Goal: Transaction & Acquisition: Purchase product/service

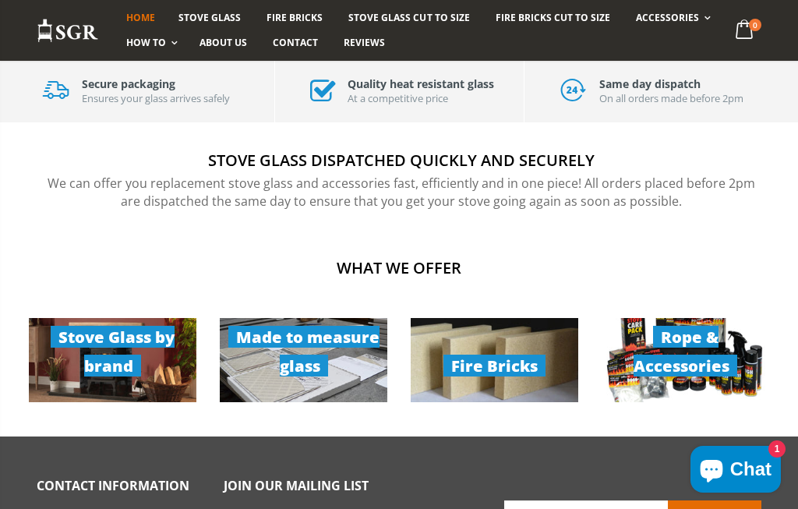
scroll to position [947, 0]
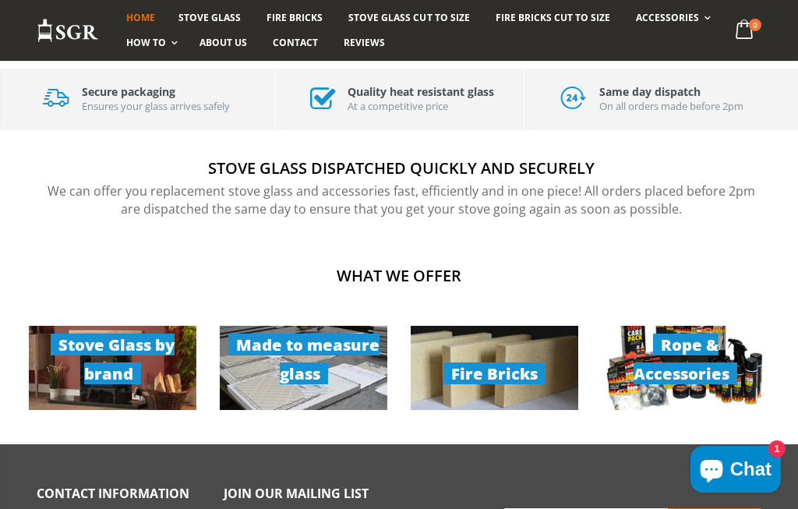
click at [285, 351] on link "Made to measure glass" at bounding box center [304, 368] width 168 height 84
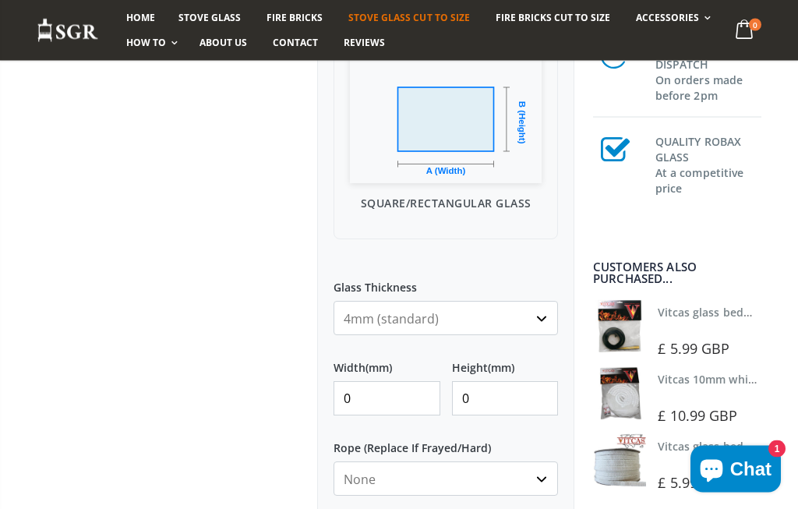
scroll to position [517, 0]
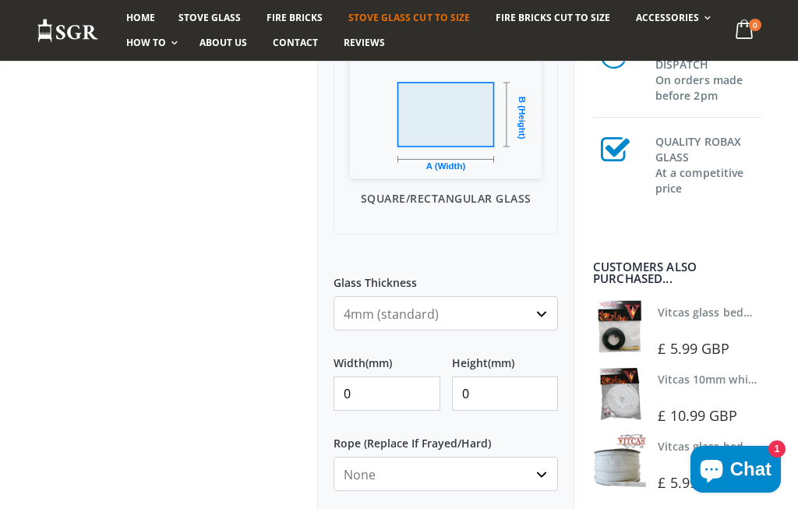
click at [414, 402] on input "0" at bounding box center [387, 394] width 107 height 34
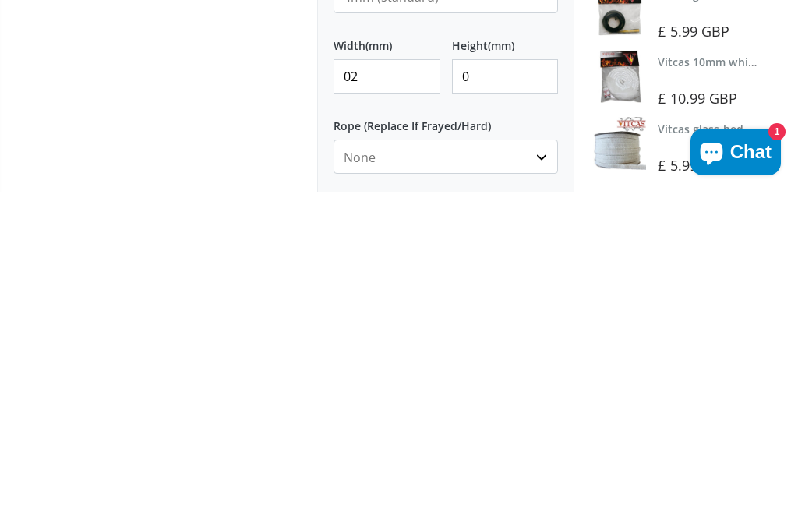
type input "0"
type input "285"
click at [532, 377] on input "0" at bounding box center [505, 394] width 107 height 34
type input "265"
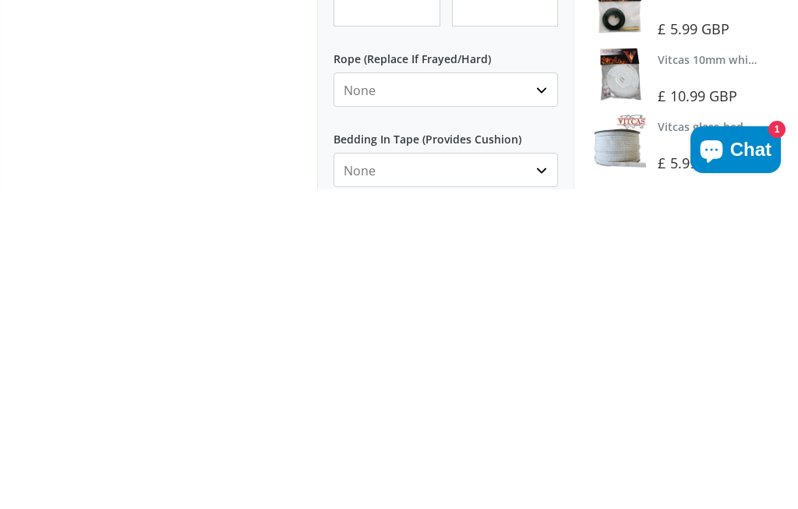
scroll to position [582, 0]
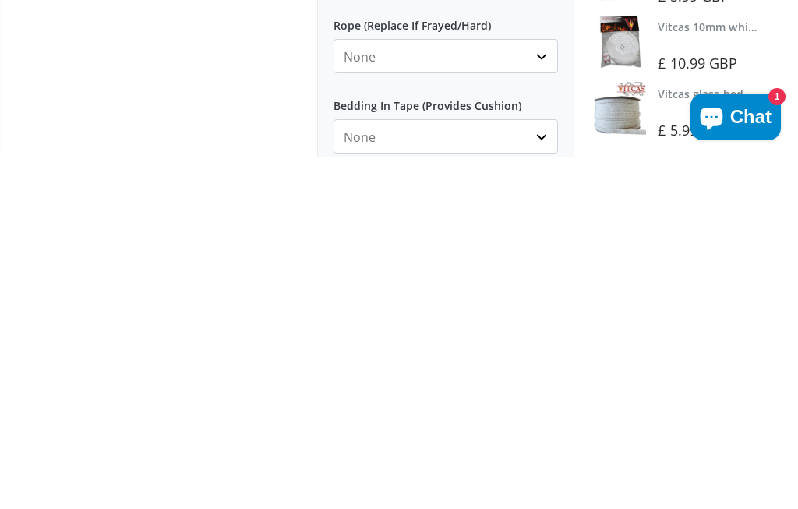
click at [543, 391] on select "None 3mm White 6mm White 8mm White 10mm White 12mm White 6mm Black 8mm Black 10…" at bounding box center [446, 408] width 225 height 34
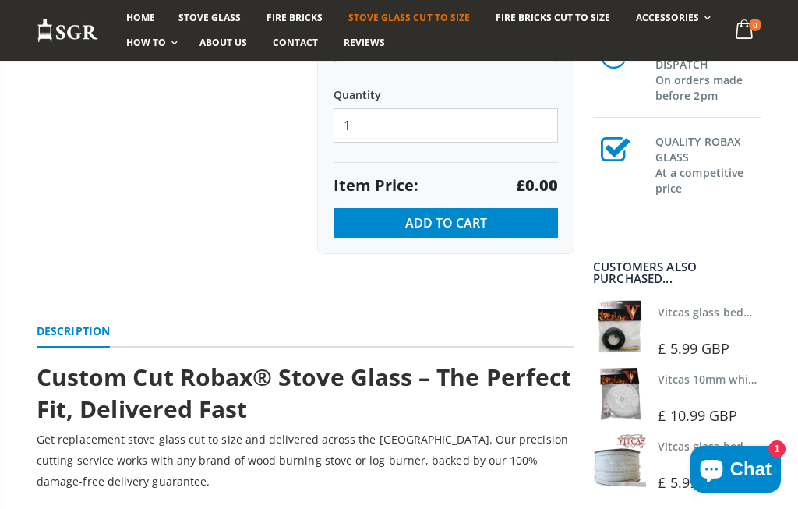
scroll to position [1021, 0]
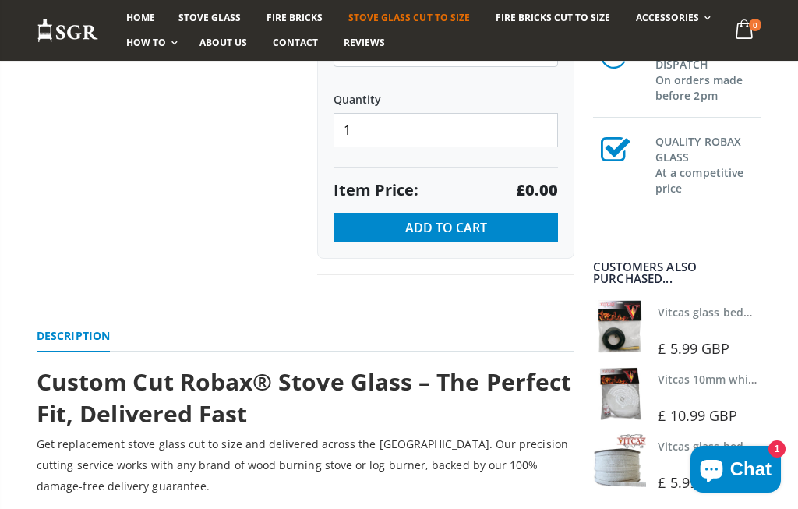
click at [504, 235] on button "Add to Cart" at bounding box center [446, 228] width 225 height 30
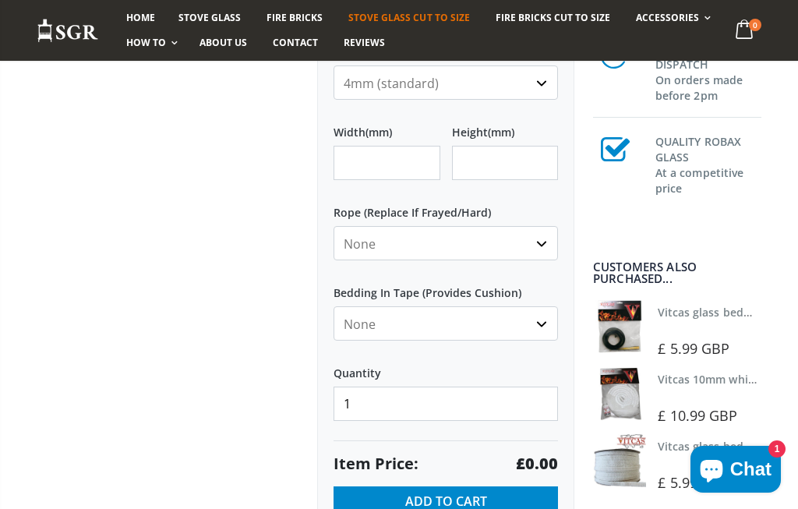
scroll to position [754, 0]
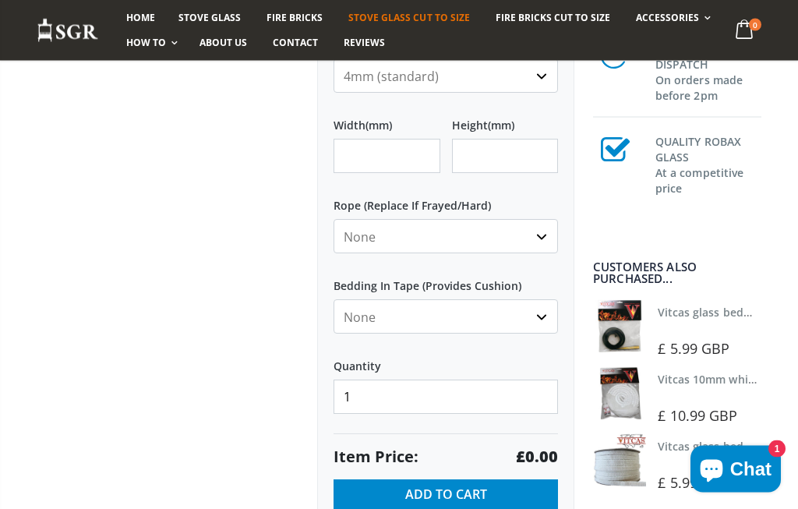
click at [542, 327] on select "None Black White" at bounding box center [446, 317] width 225 height 34
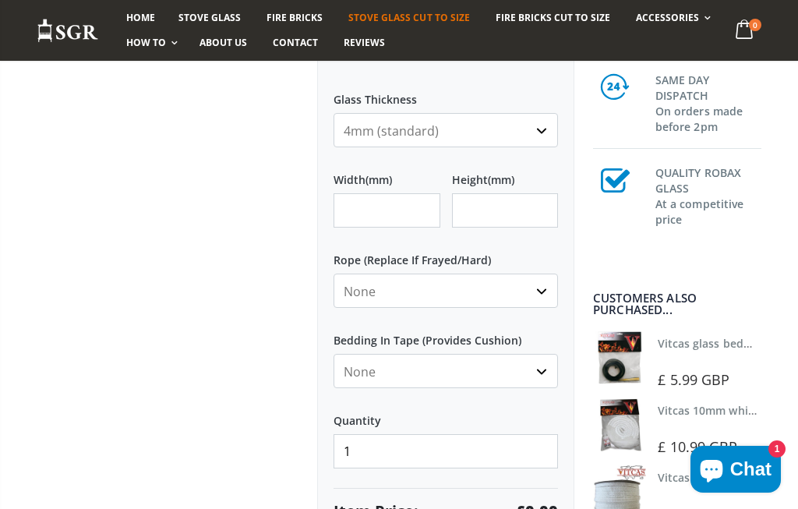
scroll to position [699, 0]
click at [423, 212] on input "Width (mm)" at bounding box center [387, 211] width 107 height 34
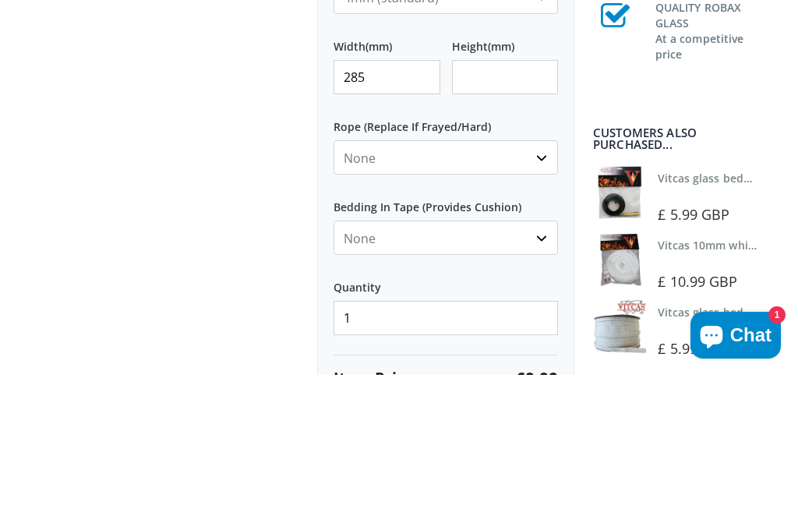
type input "285"
click at [527, 194] on input "Height (mm)" at bounding box center [505, 211] width 107 height 34
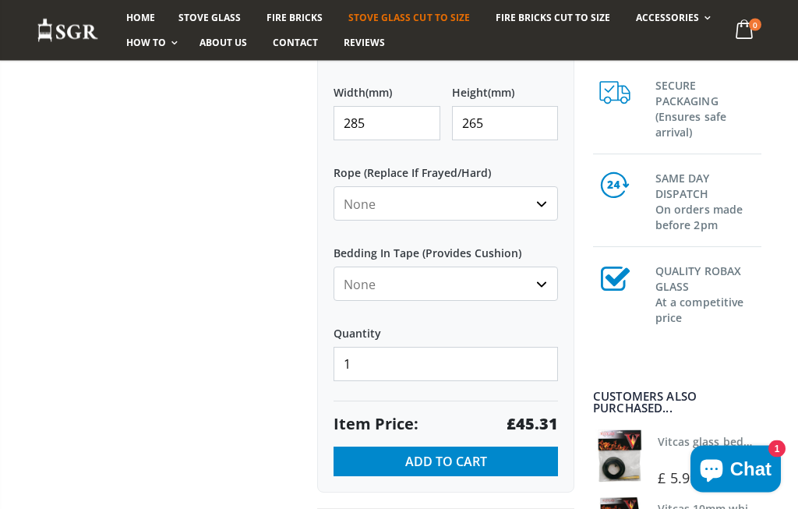
scroll to position [787, 0]
type input "265"
click at [540, 460] on button "Add to Cart" at bounding box center [446, 462] width 225 height 30
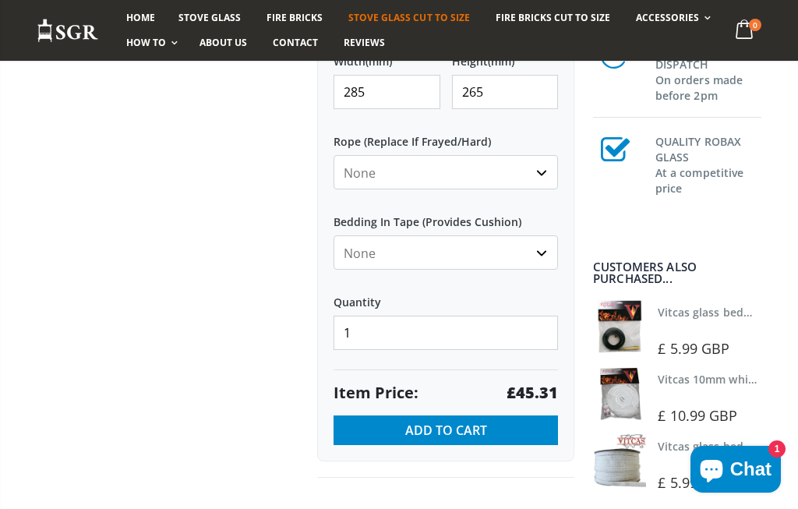
scroll to position [699, 0]
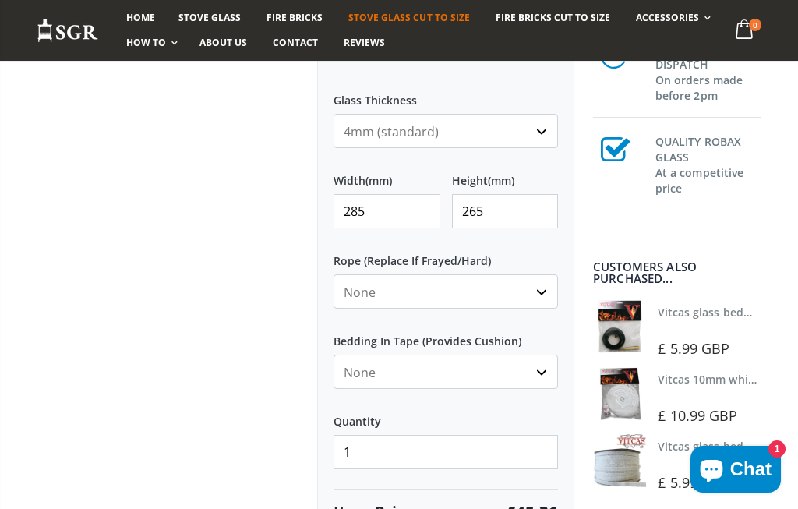
click at [761, 16] on link "0 item(s)" at bounding box center [746, 31] width 32 height 30
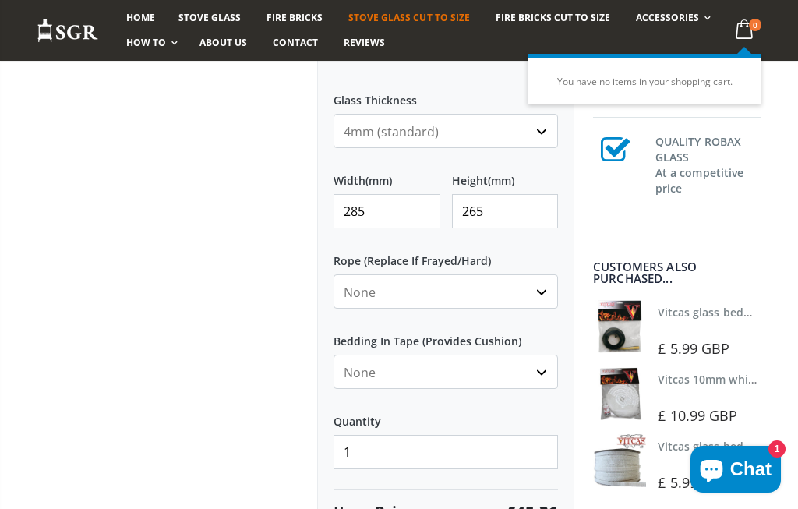
click at [75, 324] on div at bounding box center [165, 59] width 281 height 1076
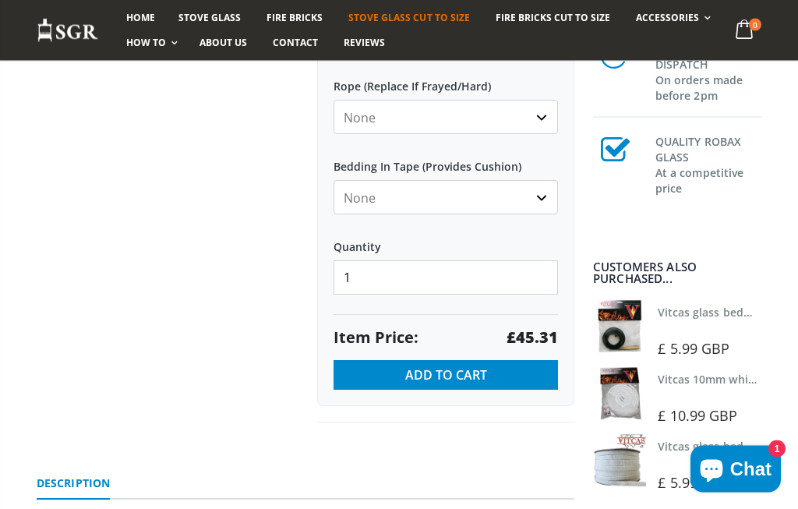
scroll to position [874, 0]
click at [528, 374] on button "Add to Cart" at bounding box center [446, 375] width 225 height 30
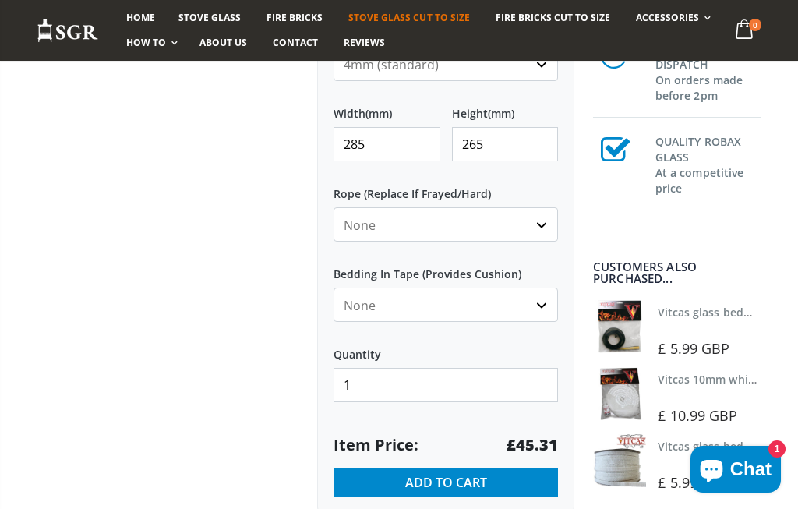
scroll to position [676, 0]
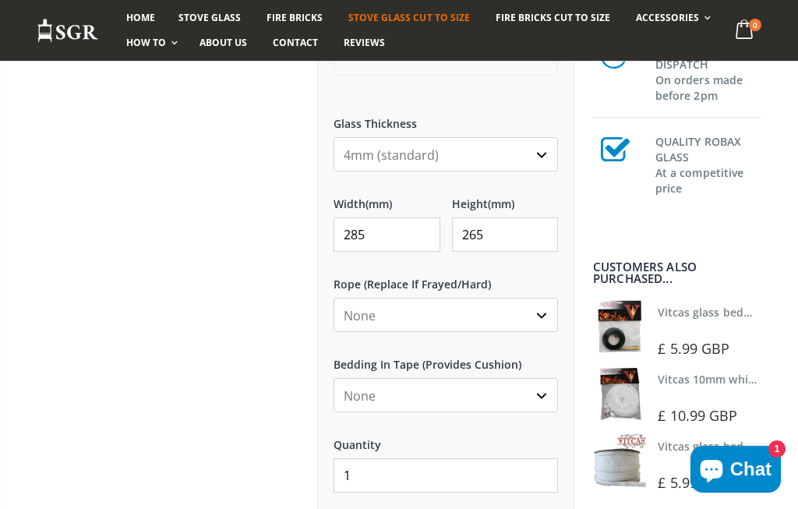
click at [45, 195] on div at bounding box center [165, 83] width 281 height 1076
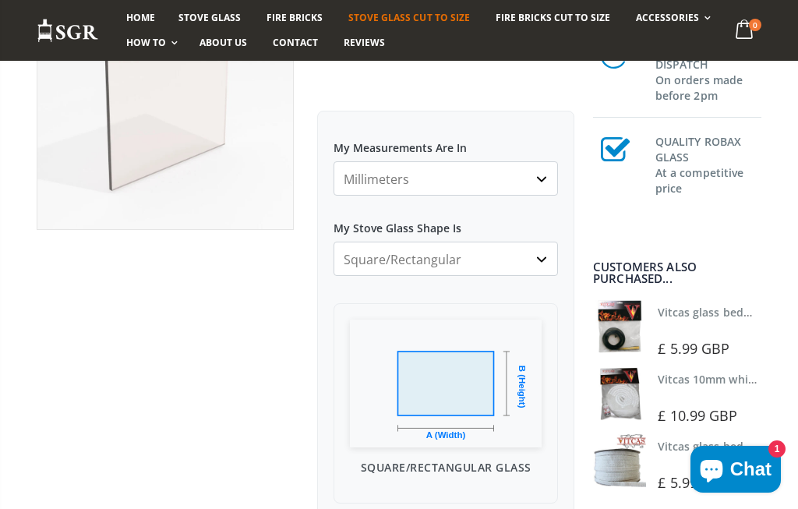
scroll to position [219, 0]
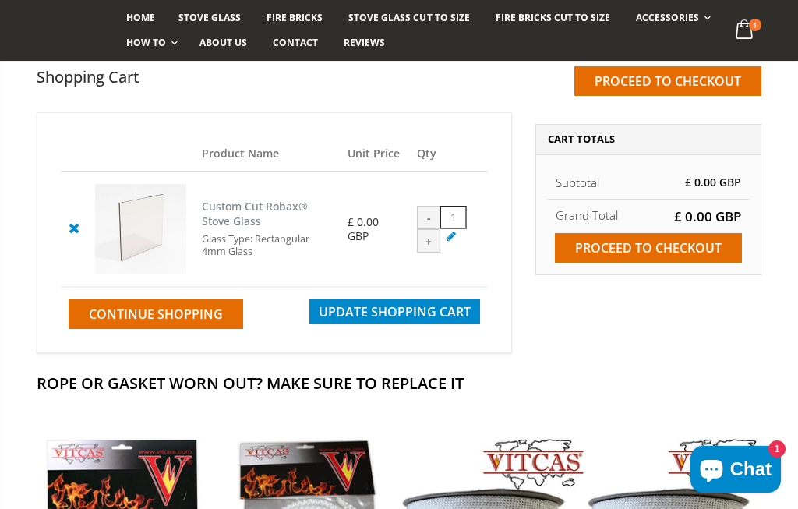
scroll to position [168, 0]
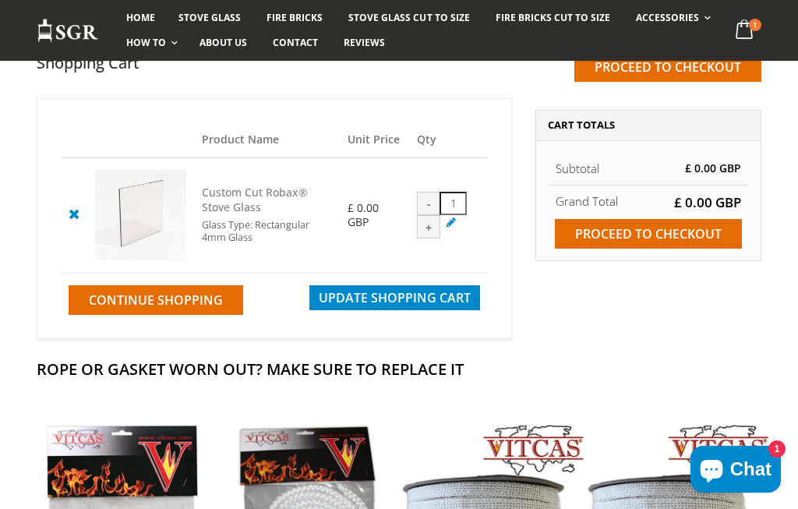
click at [31, 228] on div "Product Name Unit Price Qty Custom Cut Robax® Stove Glass Glass Type: Rectangul…" at bounding box center [274, 220] width 499 height 245
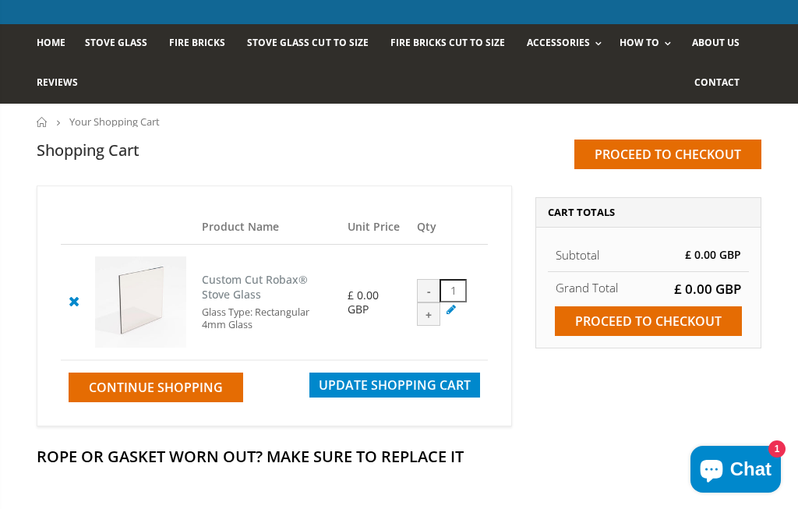
scroll to position [0, 0]
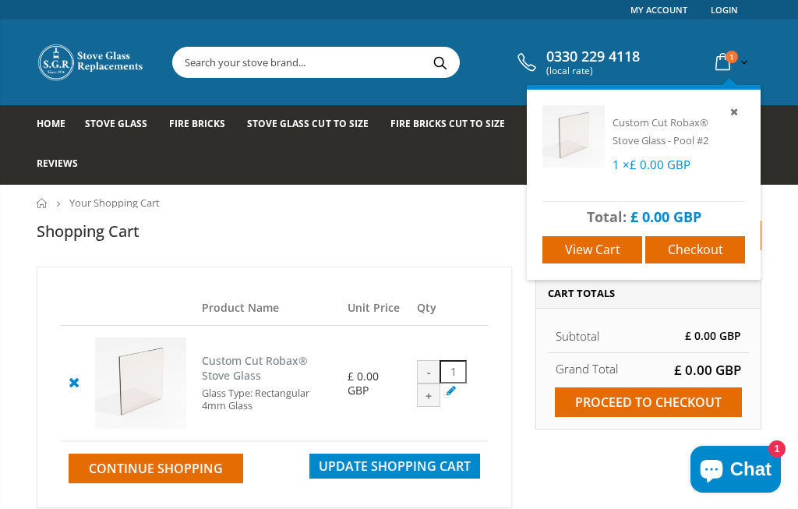
click at [717, 247] on span "Checkout" at bounding box center [695, 249] width 55 height 17
click at [740, 111] on icon at bounding box center [734, 111] width 14 height 14
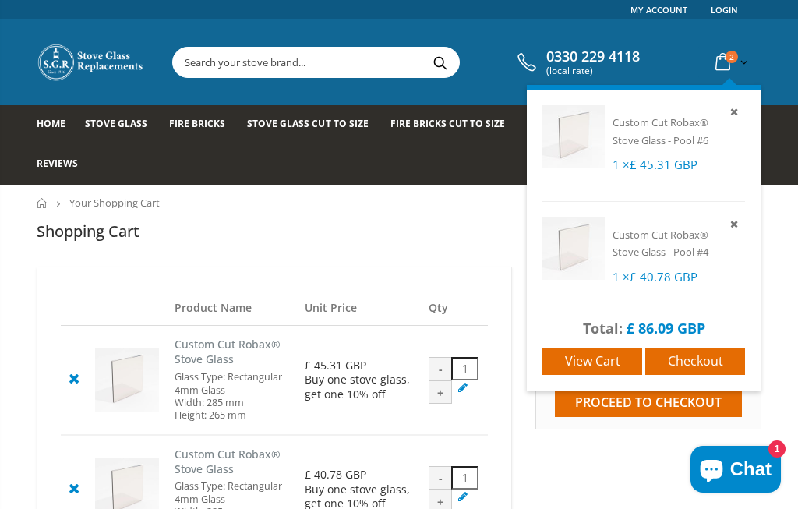
click at [738, 225] on icon at bounding box center [734, 224] width 14 height 14
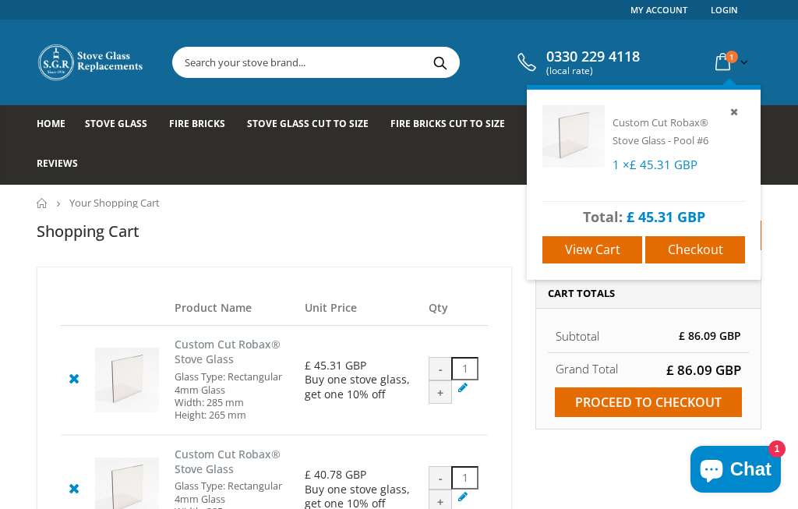
click at [719, 246] on span "Checkout" at bounding box center [695, 249] width 55 height 17
click at [744, 117] on link at bounding box center [736, 112] width 18 height 18
